Goal: Check status: Check status

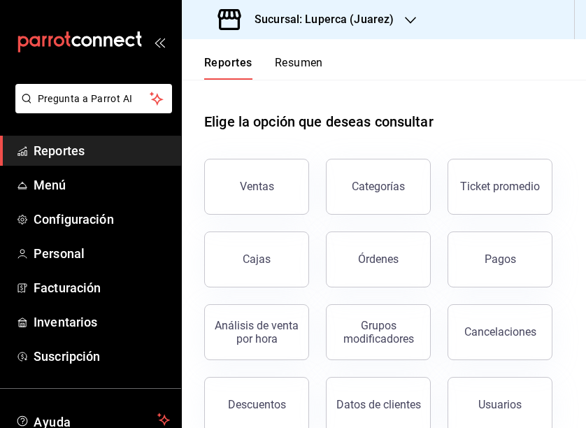
click at [330, 30] on div "Sucursal: Luperca (Juarez)" at bounding box center [307, 19] width 228 height 39
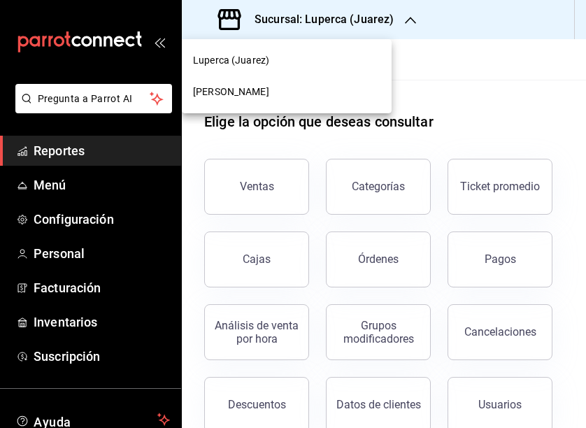
click at [256, 96] on span "[PERSON_NAME]" at bounding box center [231, 92] width 76 height 15
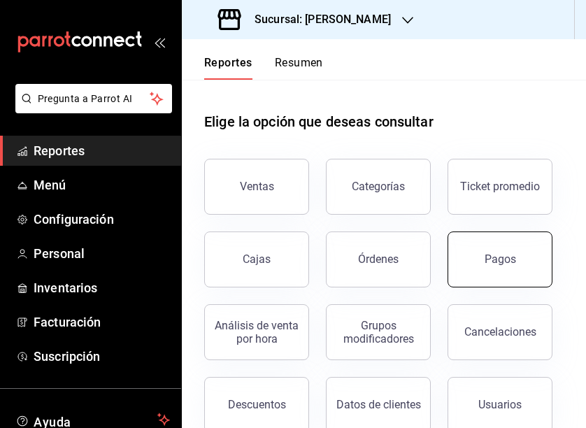
click at [484, 261] on button "Pagos" at bounding box center [499, 259] width 105 height 56
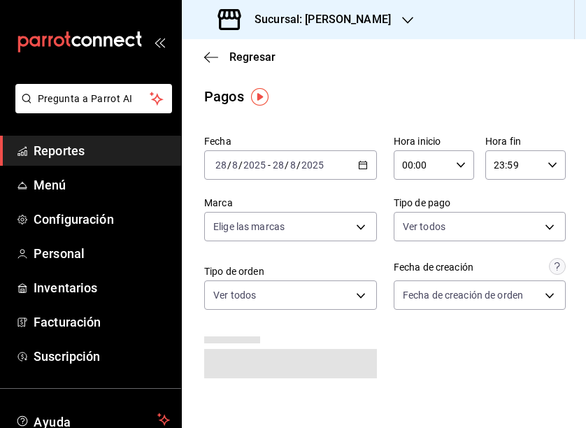
click at [369, 159] on div "[DATE] [DATE] - [DATE] [DATE]" at bounding box center [290, 164] width 173 height 29
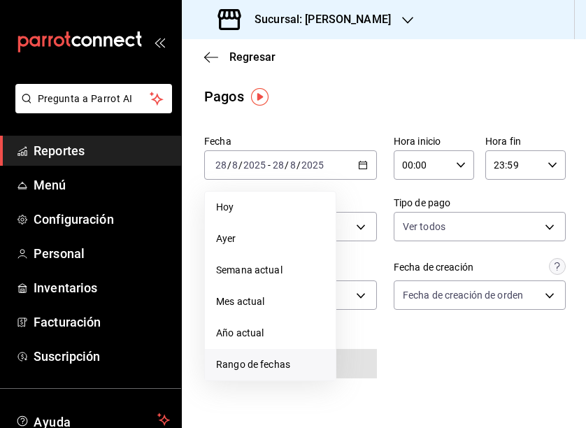
click at [282, 365] on span "Rango de fechas" at bounding box center [270, 364] width 108 height 15
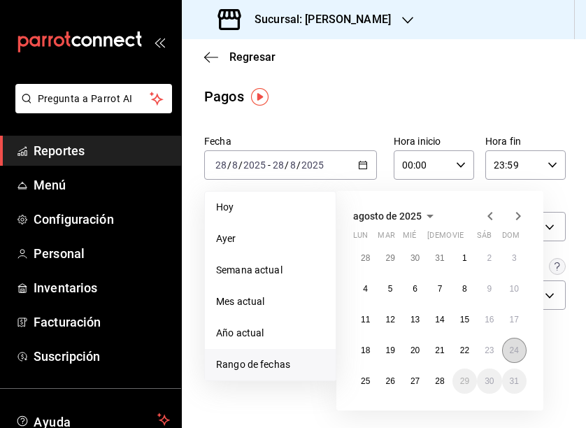
click at [507, 343] on button "24" at bounding box center [514, 349] width 24 height 25
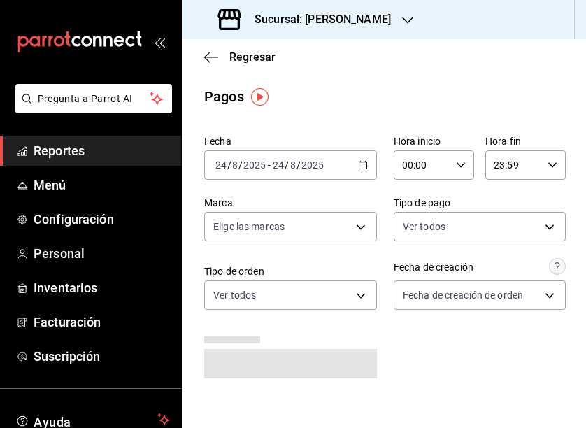
click at [506, 343] on div "Fecha [DATE] [DATE] - [DATE] [DATE] Hora inicio 00:00 Hora inicio Hora fin 23:5…" at bounding box center [383, 262] width 359 height 266
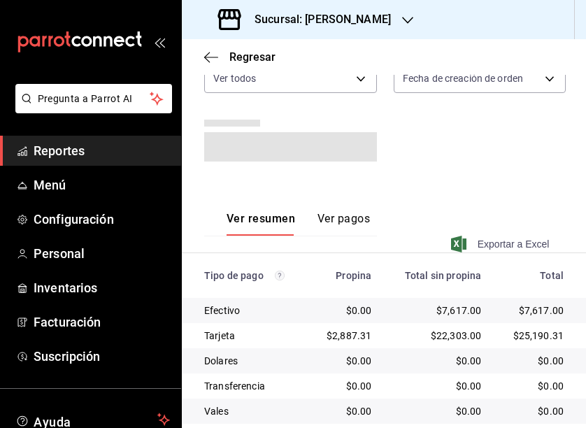
scroll to position [256, 0]
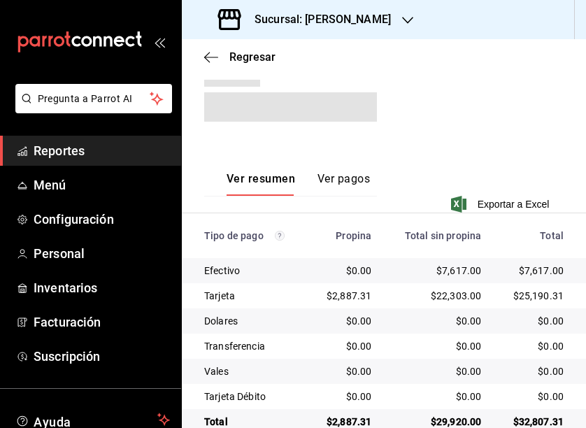
click at [359, 176] on button "Ver pagos" at bounding box center [343, 184] width 52 height 24
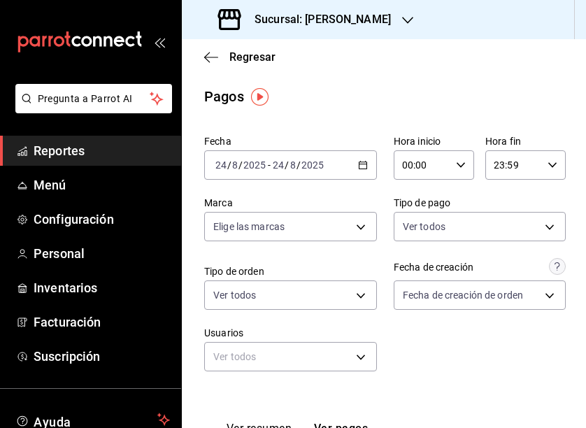
click at [365, 166] on icon "button" at bounding box center [363, 165] width 10 height 10
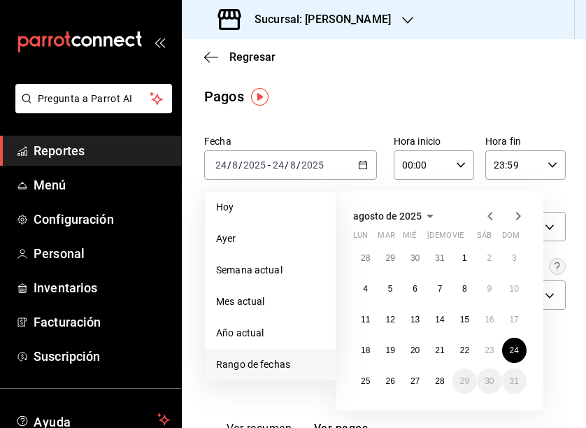
click at [343, 17] on h3 "Sucursal: [PERSON_NAME]" at bounding box center [316, 19] width 147 height 17
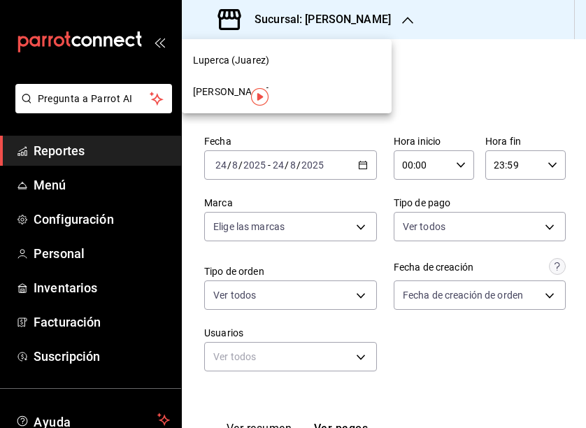
click at [254, 72] on div "Luperca (Juarez)" at bounding box center [287, 60] width 210 height 31
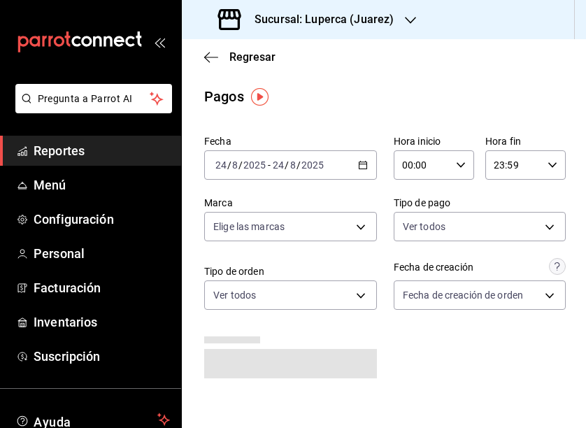
click at [358, 166] on \(Stroke\) "button" at bounding box center [362, 165] width 8 height 8
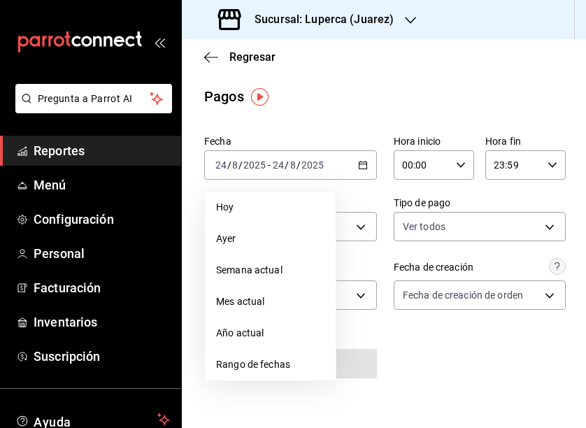
click at [275, 380] on ul "[DATE] [DATE] Semana actual Mes actual Año actual Rango de fechas" at bounding box center [270, 286] width 132 height 190
click at [277, 368] on span "Rango de fechas" at bounding box center [270, 364] width 108 height 15
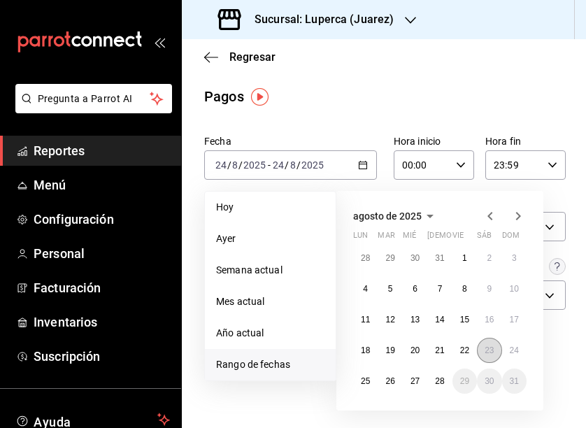
click at [488, 351] on abbr "23" at bounding box center [488, 350] width 9 height 10
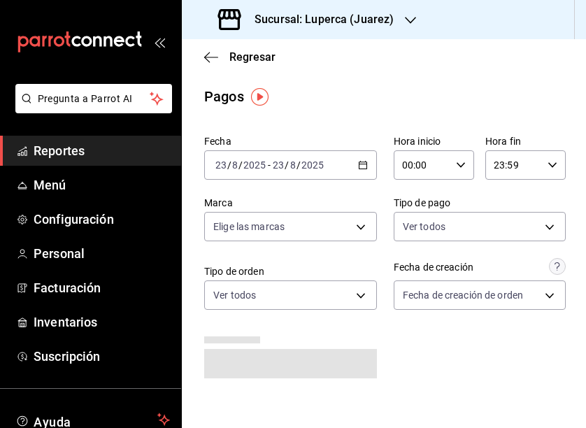
click at [488, 351] on div "Fecha [DATE] [DATE] - [DATE] [DATE] Hora inicio 00:00 Hora inicio Hora fin 23:5…" at bounding box center [383, 262] width 359 height 266
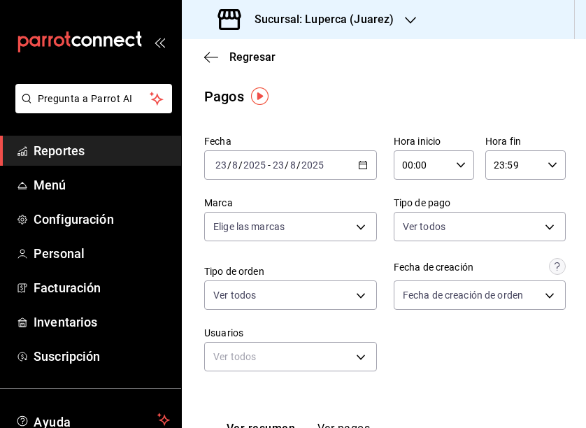
scroll to position [284, 0]
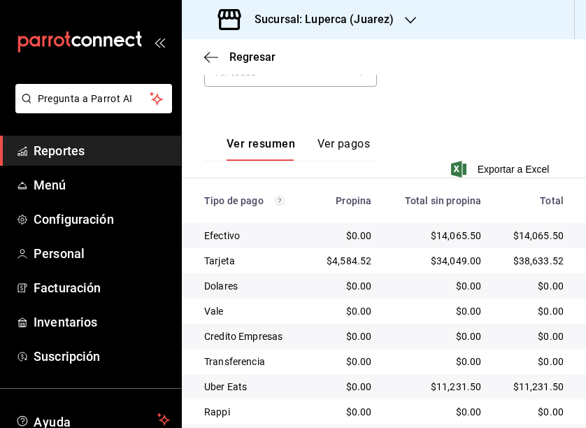
click at [346, 146] on button "Ver pagos" at bounding box center [343, 149] width 52 height 24
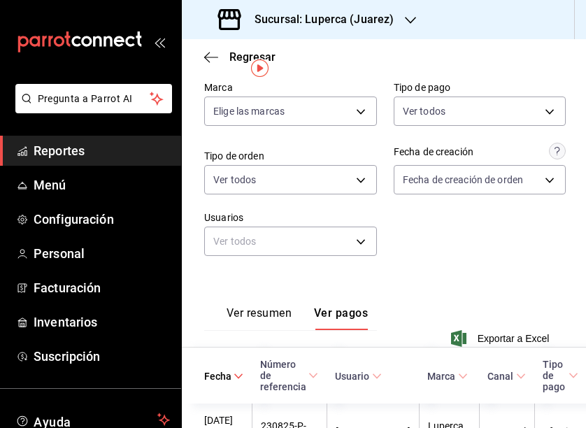
scroll to position [29, 0]
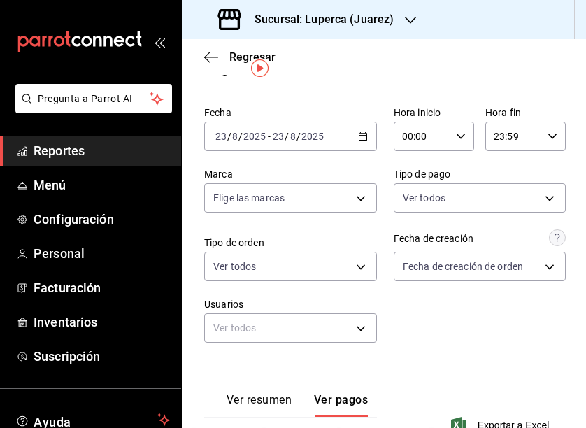
click at [361, 140] on \(Stroke\) "button" at bounding box center [362, 137] width 8 height 8
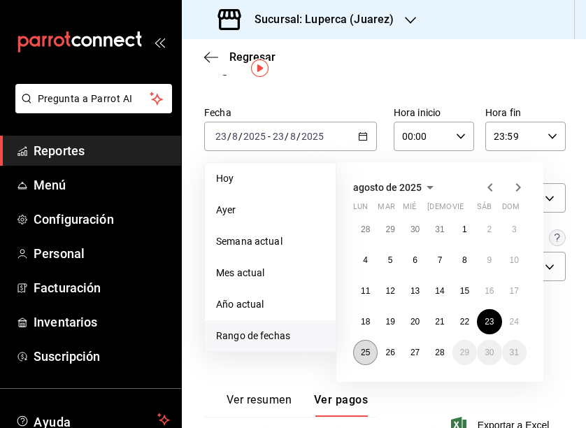
click at [367, 351] on abbr "25" at bounding box center [365, 352] width 9 height 10
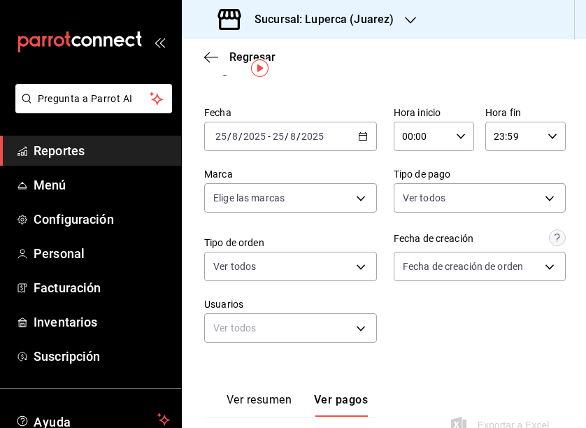
click at [433, 311] on div "Fecha [DATE] [DATE] - [DATE] [DATE] Hora inicio 00:00 Hora inicio Hora fin 23:5…" at bounding box center [383, 230] width 359 height 259
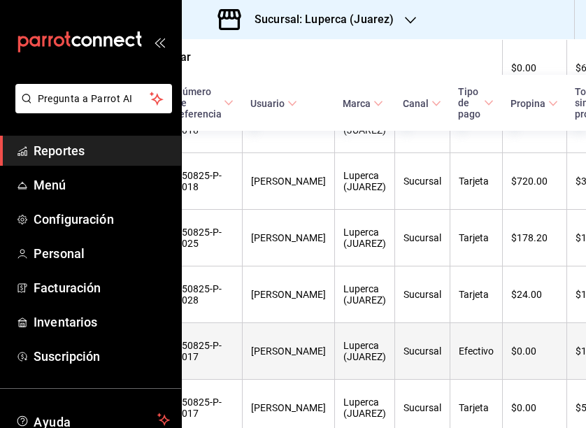
scroll to position [479, 106]
